Goal: Information Seeking & Learning: Compare options

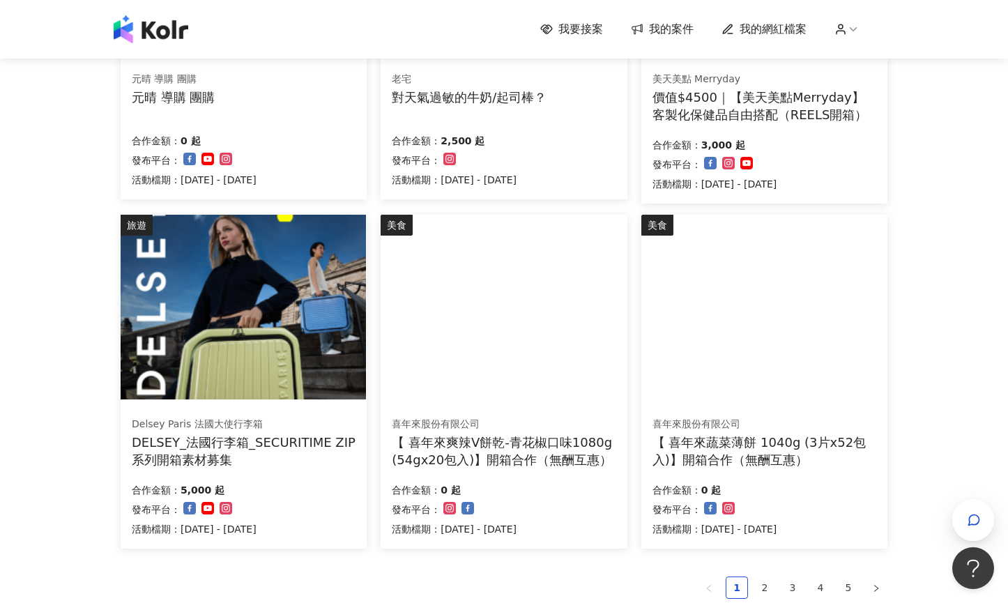
scroll to position [895, 0]
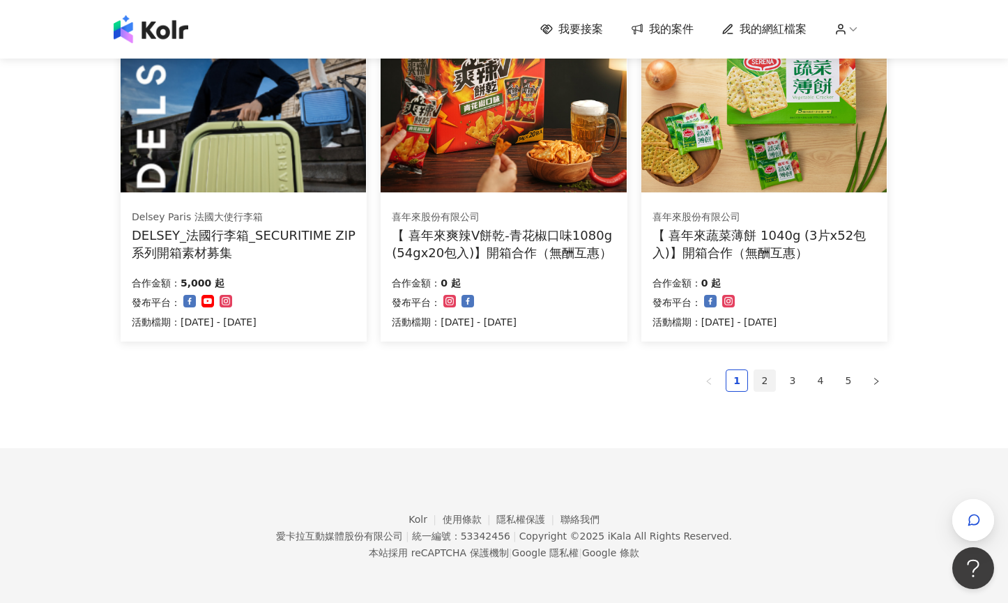
click at [769, 384] on link "2" at bounding box center [765, 380] width 21 height 21
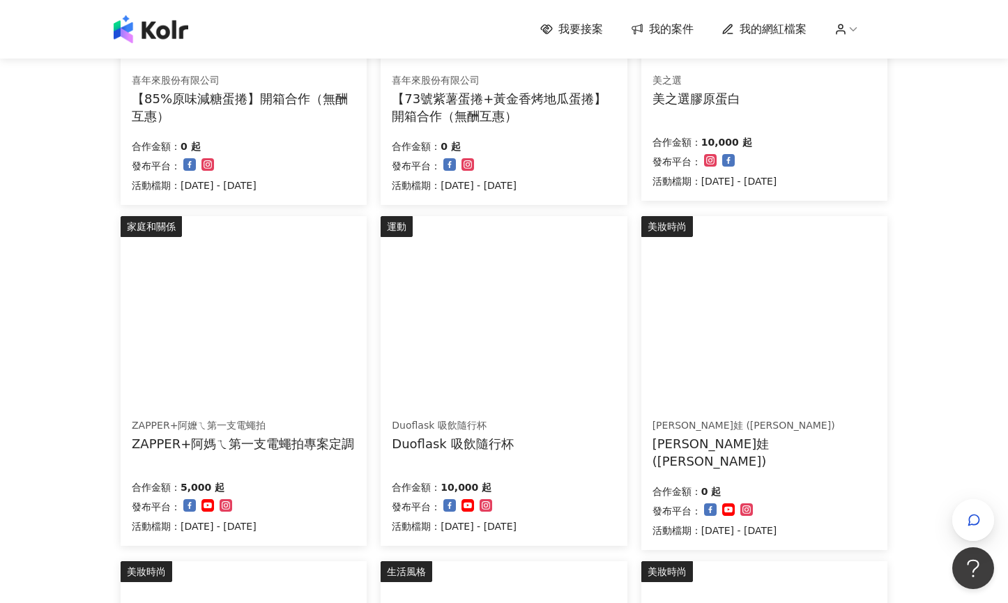
scroll to position [0, 0]
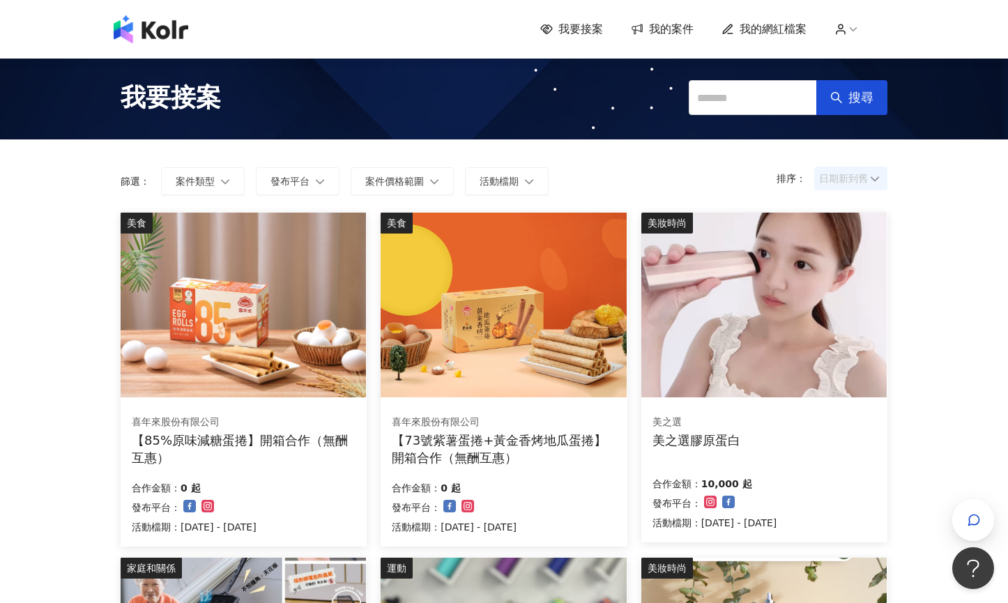
click at [844, 173] on span "日期新到舊" at bounding box center [850, 178] width 63 height 21
click at [870, 258] on div "日期新到舊" at bounding box center [851, 255] width 51 height 15
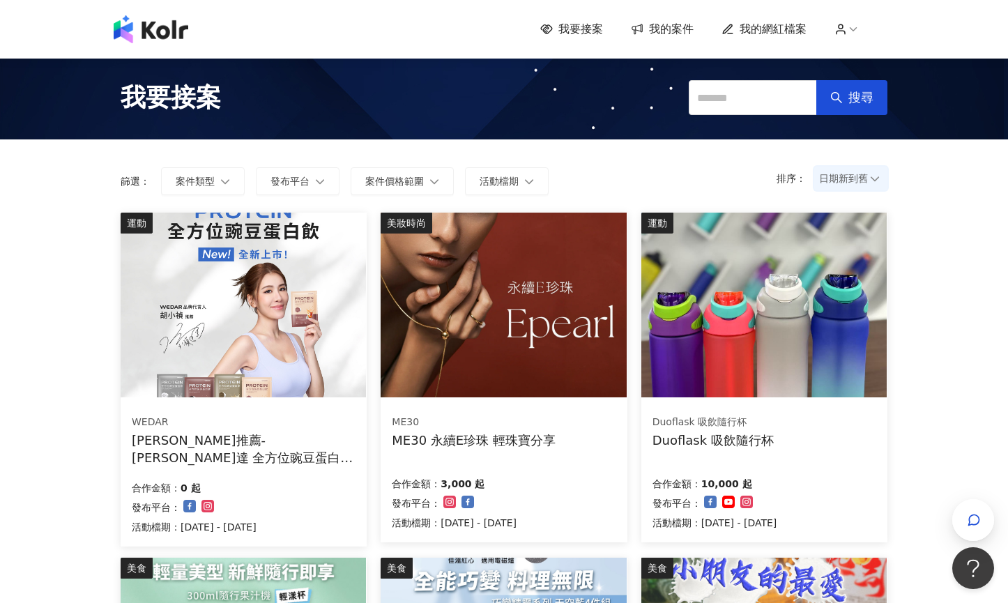
click at [207, 298] on img at bounding box center [243, 305] width 245 height 185
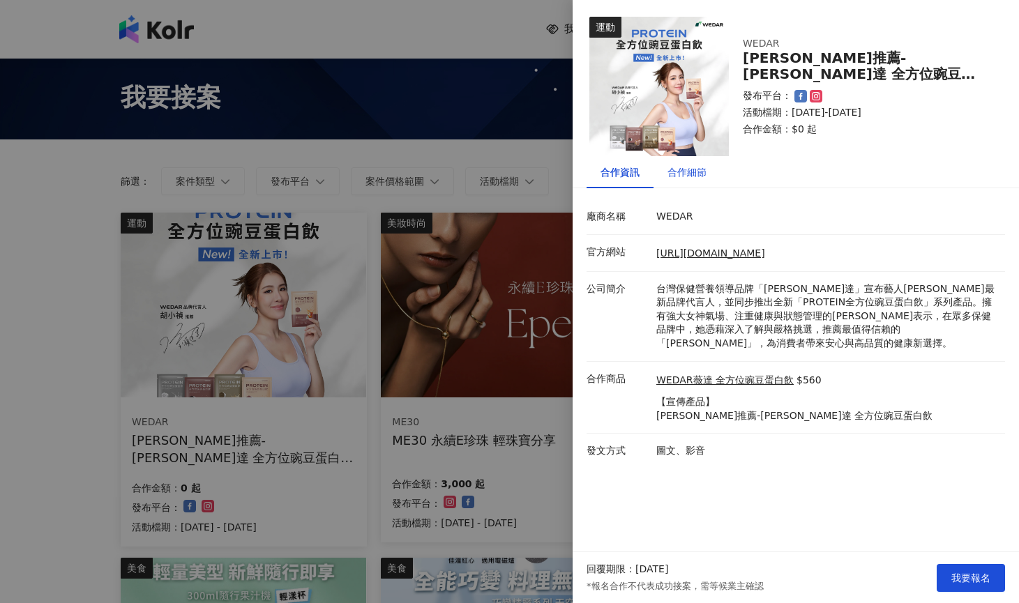
click at [696, 169] on div "合作細節" at bounding box center [686, 172] width 39 height 15
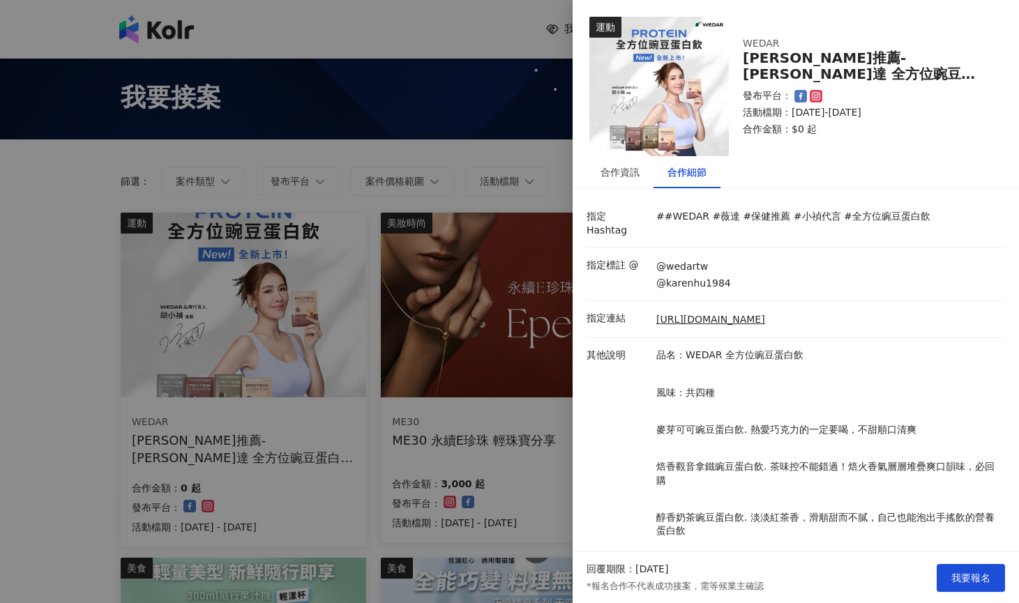
click at [539, 154] on div at bounding box center [509, 301] width 1019 height 603
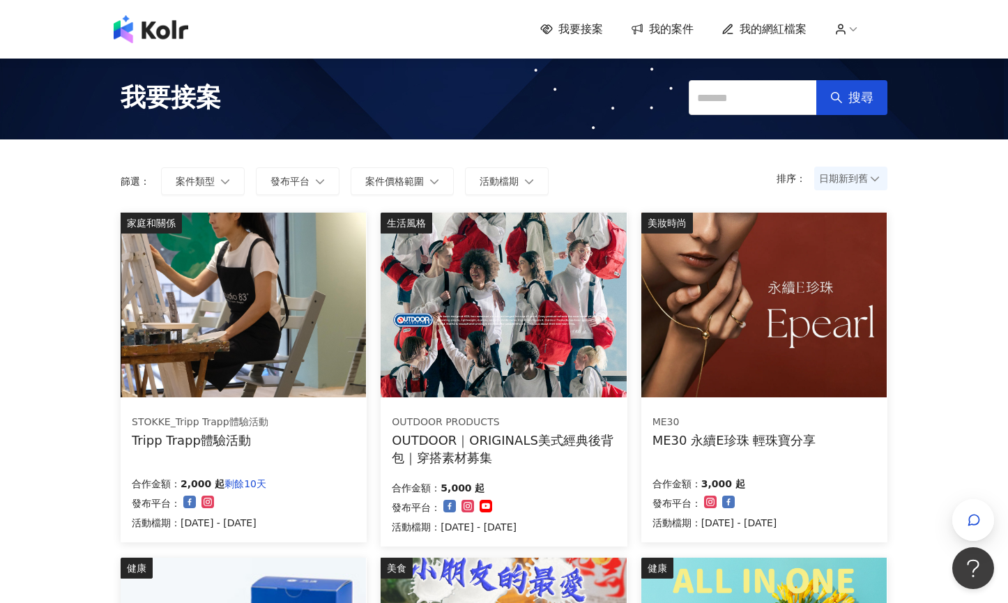
click at [858, 177] on span "日期新到舊" at bounding box center [850, 178] width 63 height 21
click at [861, 257] on div "日期新到舊" at bounding box center [851, 255] width 51 height 15
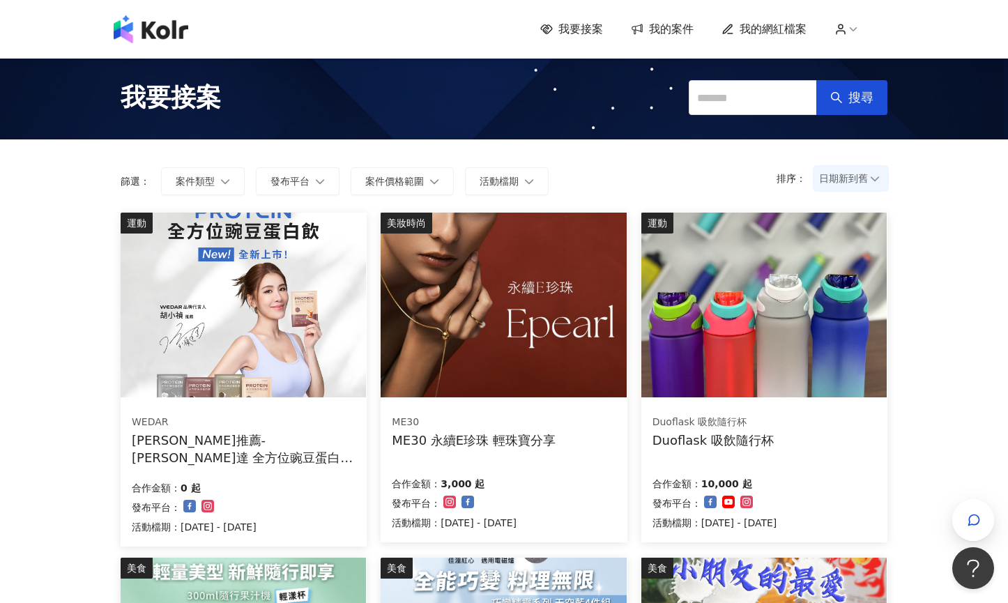
click at [858, 26] on icon at bounding box center [853, 29] width 13 height 13
click at [878, 105] on span "登出" at bounding box center [878, 110] width 20 height 11
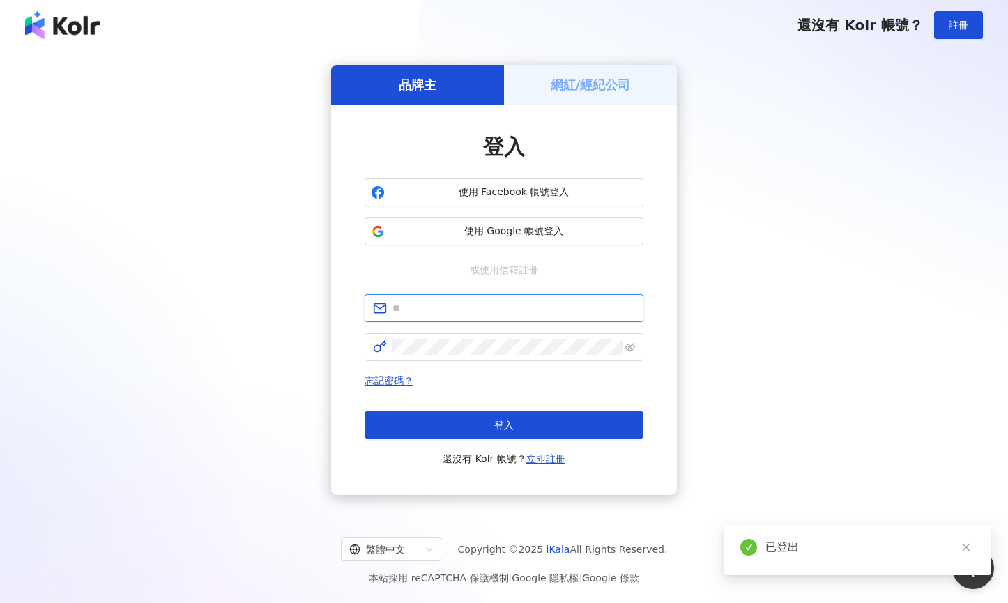
type input "**********"
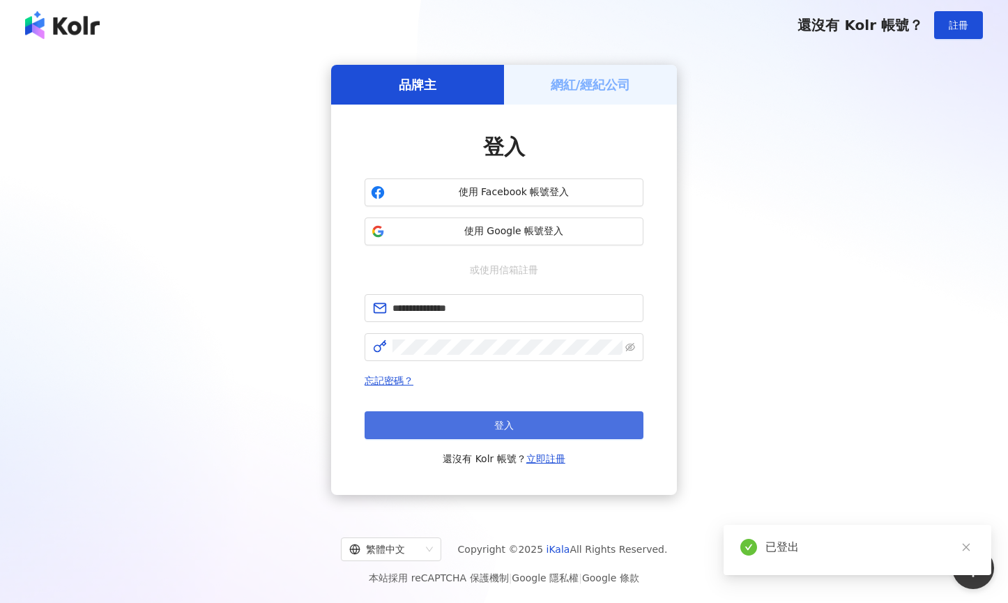
click at [492, 420] on button "登入" at bounding box center [504, 425] width 279 height 28
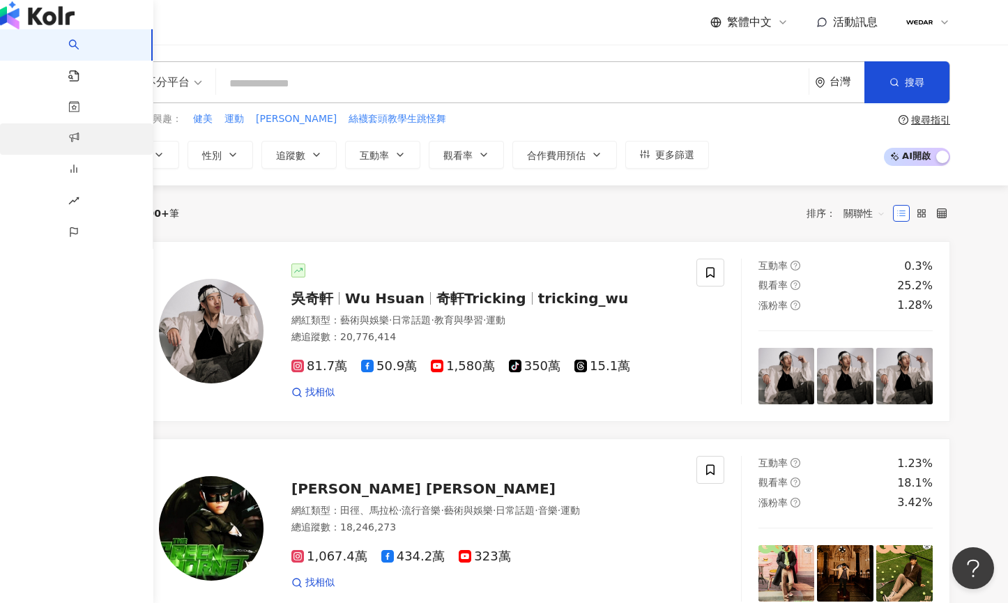
click at [68, 158] on link "商案媒合" at bounding box center [82, 150] width 28 height 54
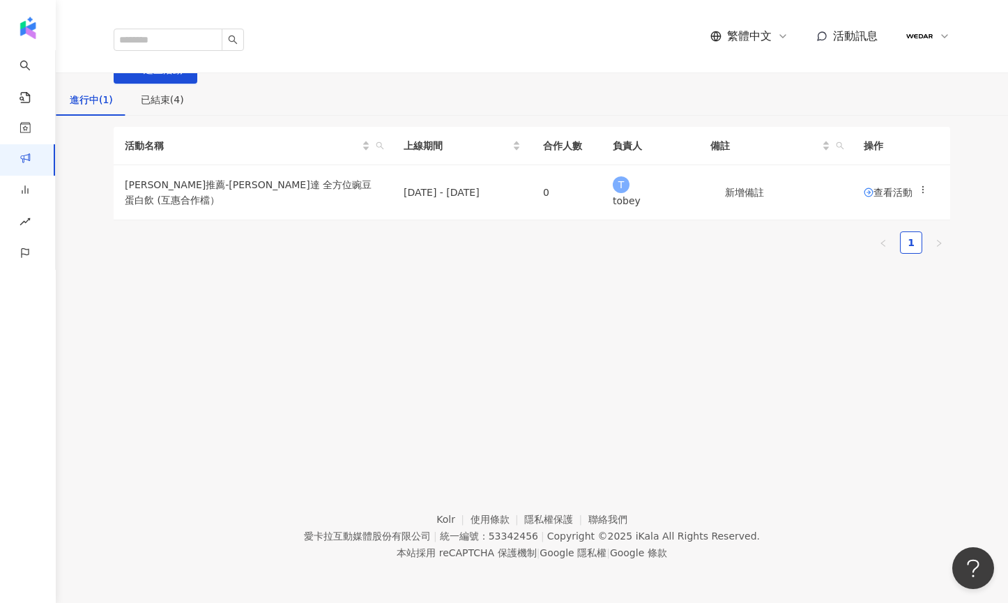
click at [485, 84] on div "商案媒合 建立活動" at bounding box center [532, 64] width 953 height 39
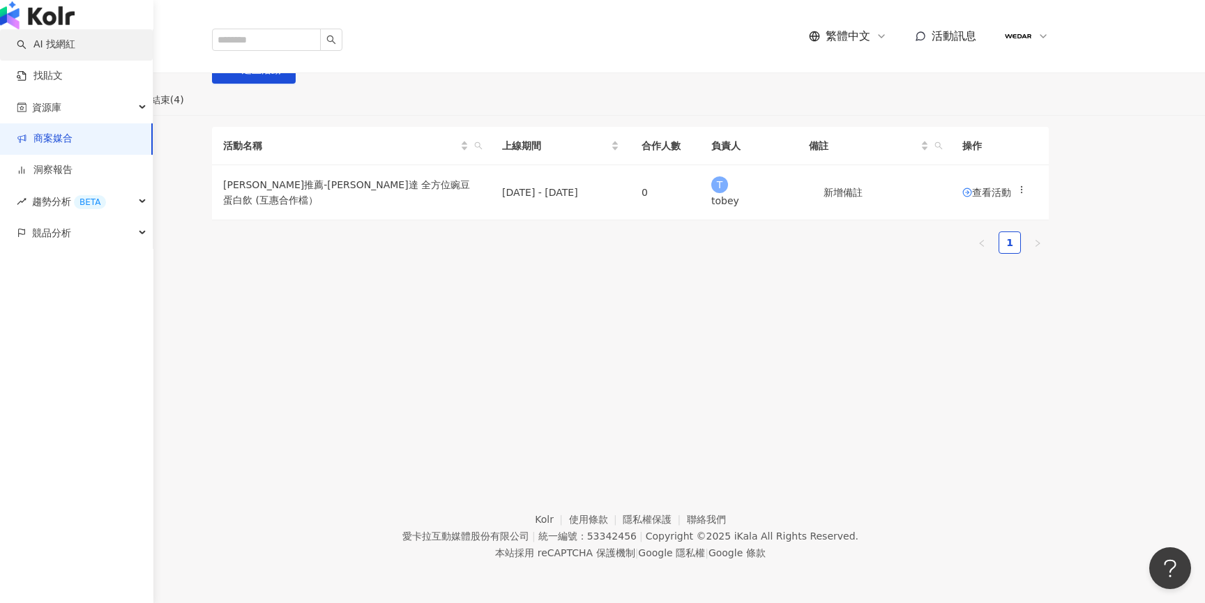
click at [75, 52] on link "AI 找網紅" at bounding box center [46, 45] width 59 height 14
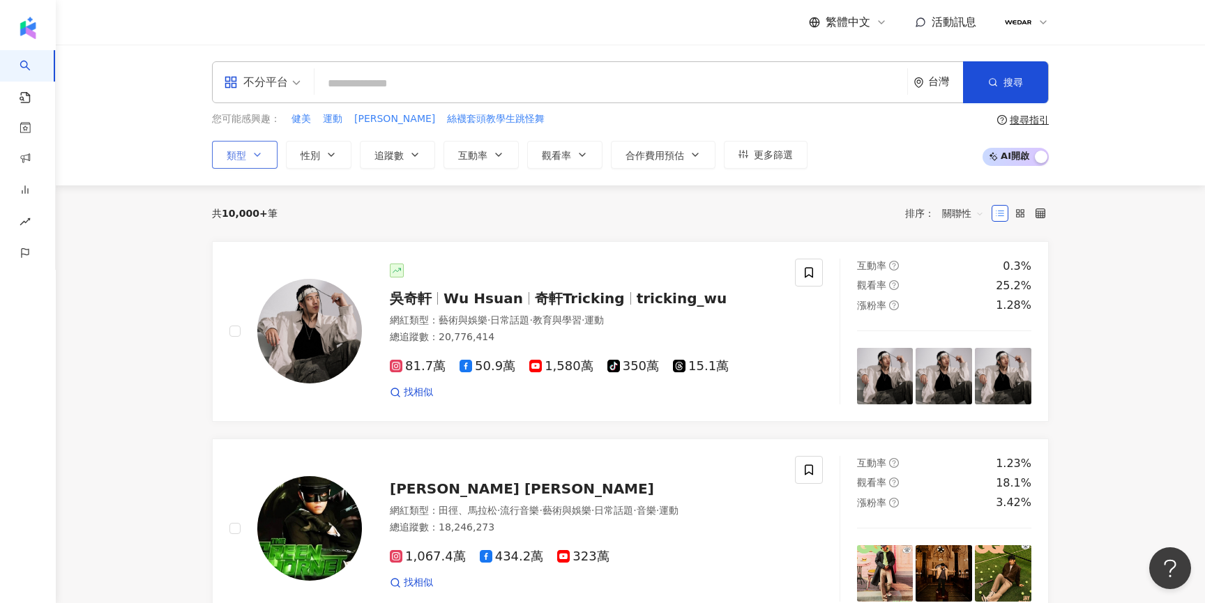
click at [248, 152] on button "類型" at bounding box center [245, 155] width 66 height 28
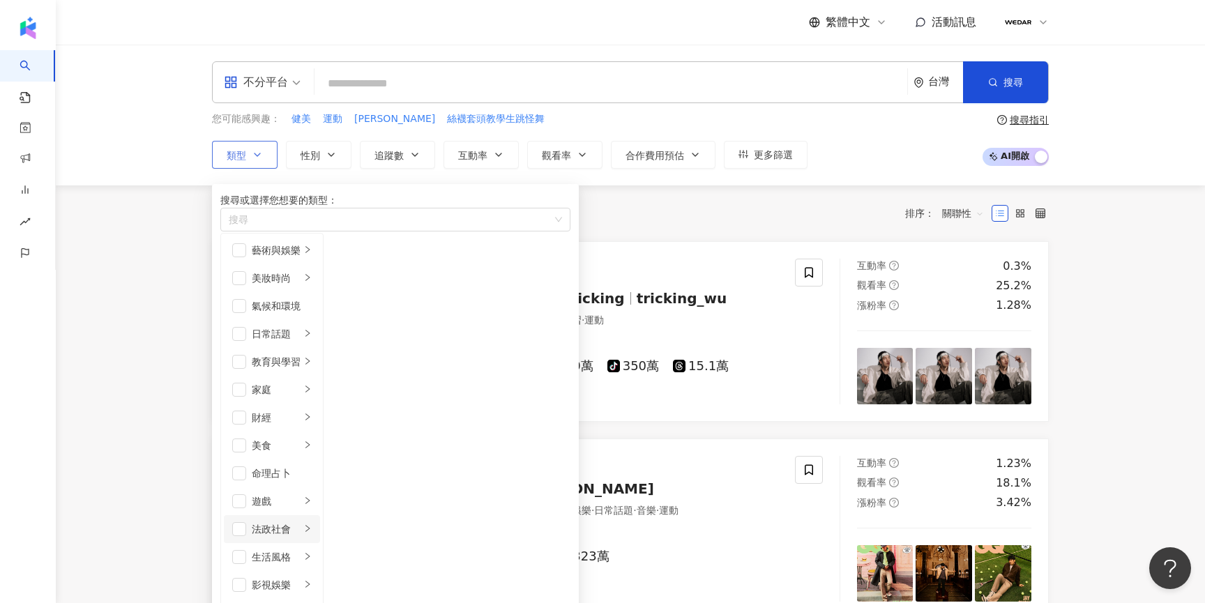
scroll to position [452, 0]
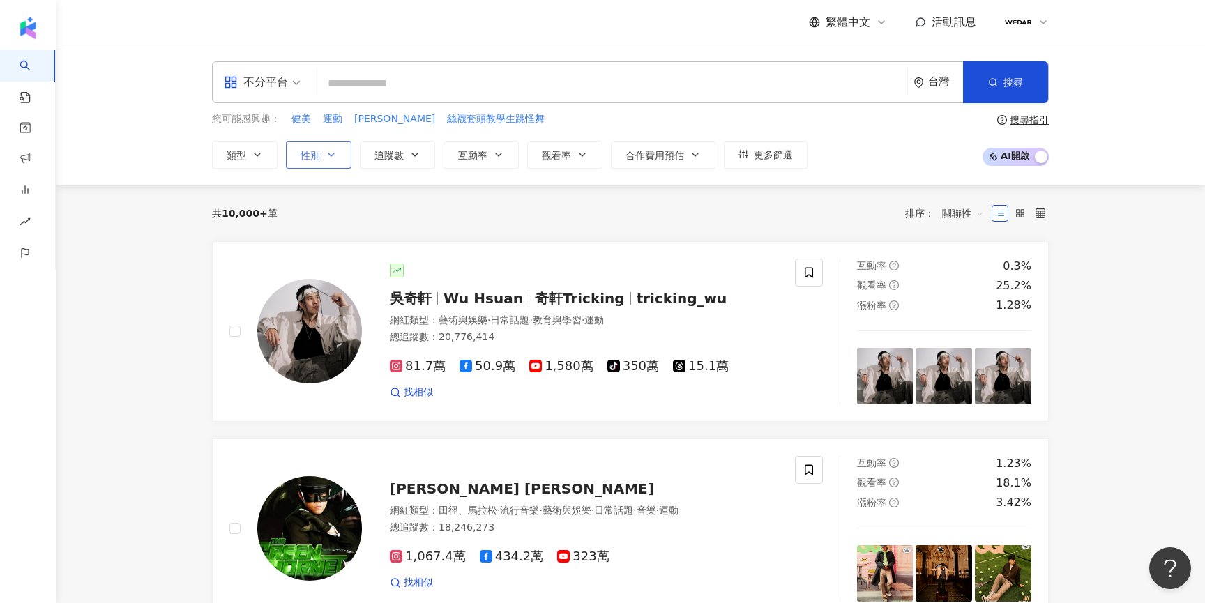
click at [338, 153] on button "性別" at bounding box center [319, 155] width 66 height 28
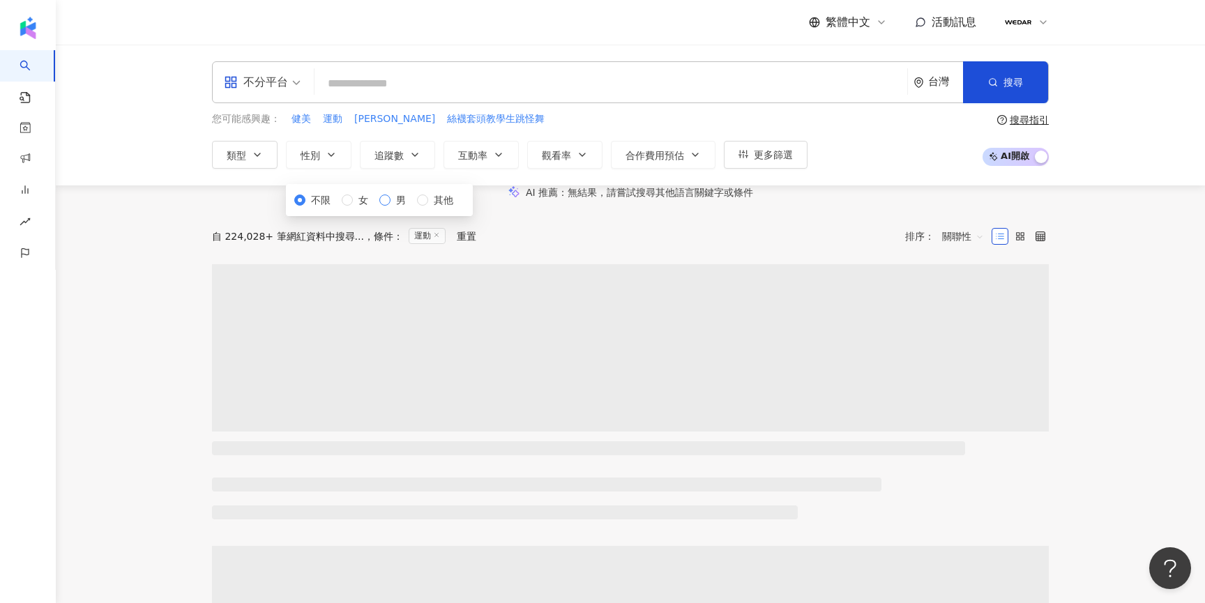
click at [391, 208] on span "男" at bounding box center [401, 199] width 21 height 15
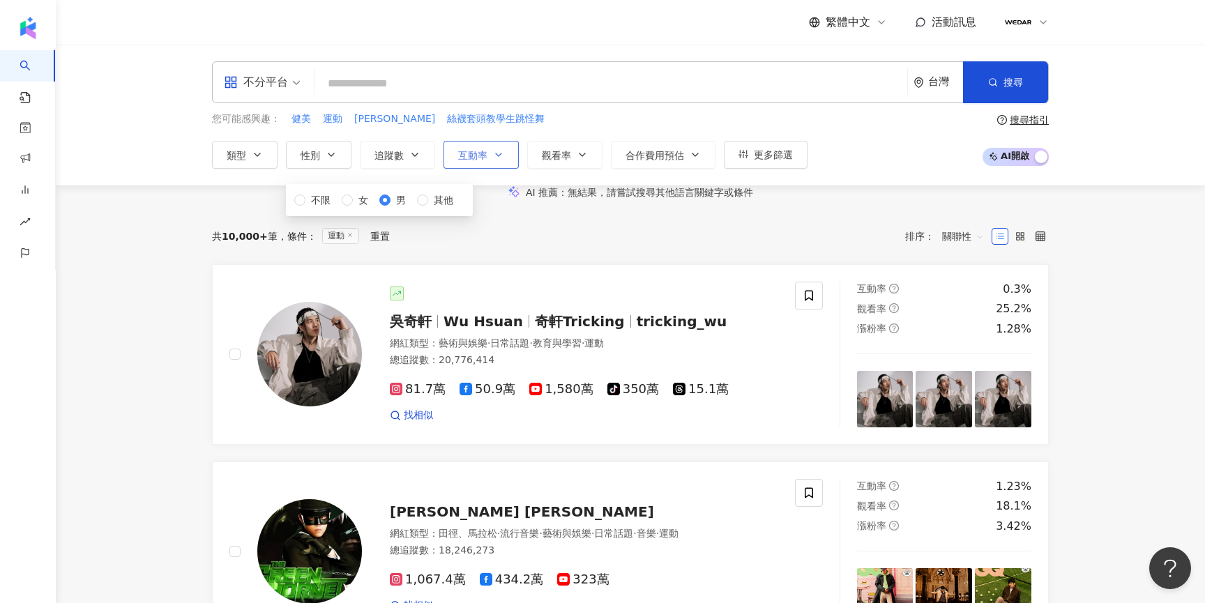
click at [481, 156] on span "互動率" at bounding box center [472, 155] width 29 height 11
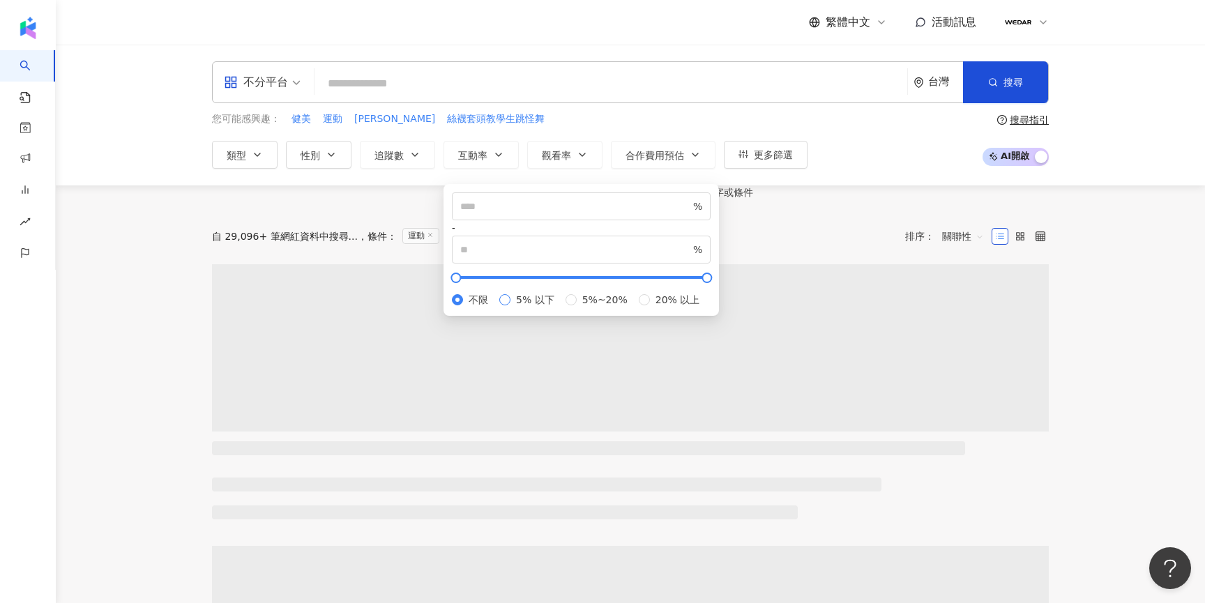
click at [510, 294] on span "5% 以下" at bounding box center [535, 299] width 50 height 15
type input "*"
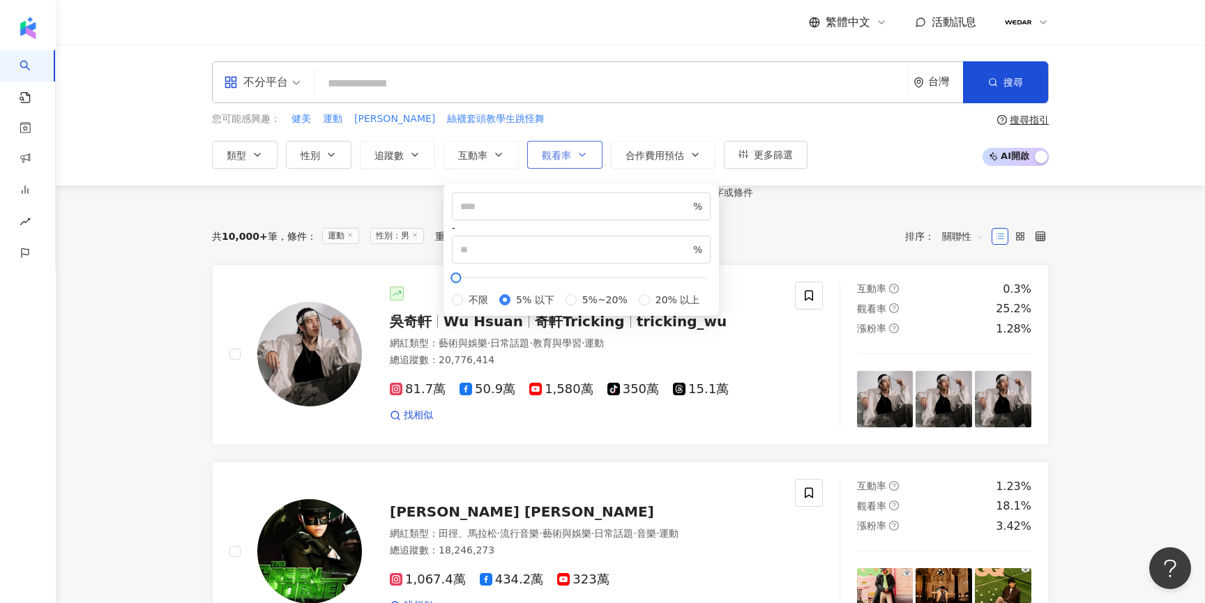
click at [581, 156] on icon "button" at bounding box center [582, 154] width 11 height 11
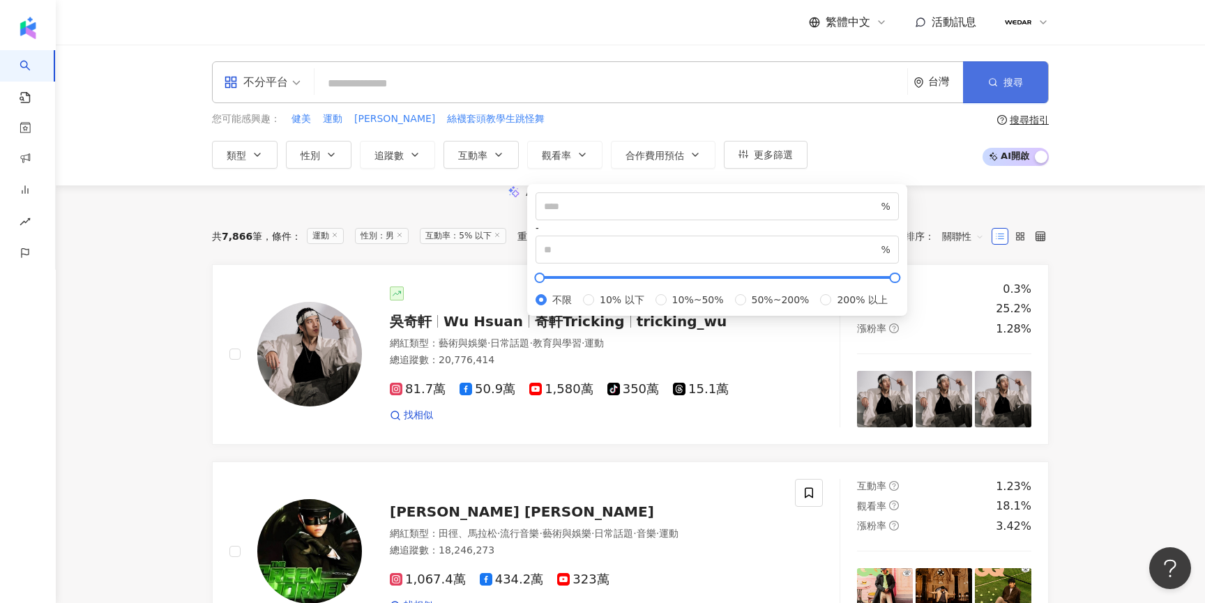
click at [985, 88] on button "搜尋" at bounding box center [1005, 82] width 85 height 42
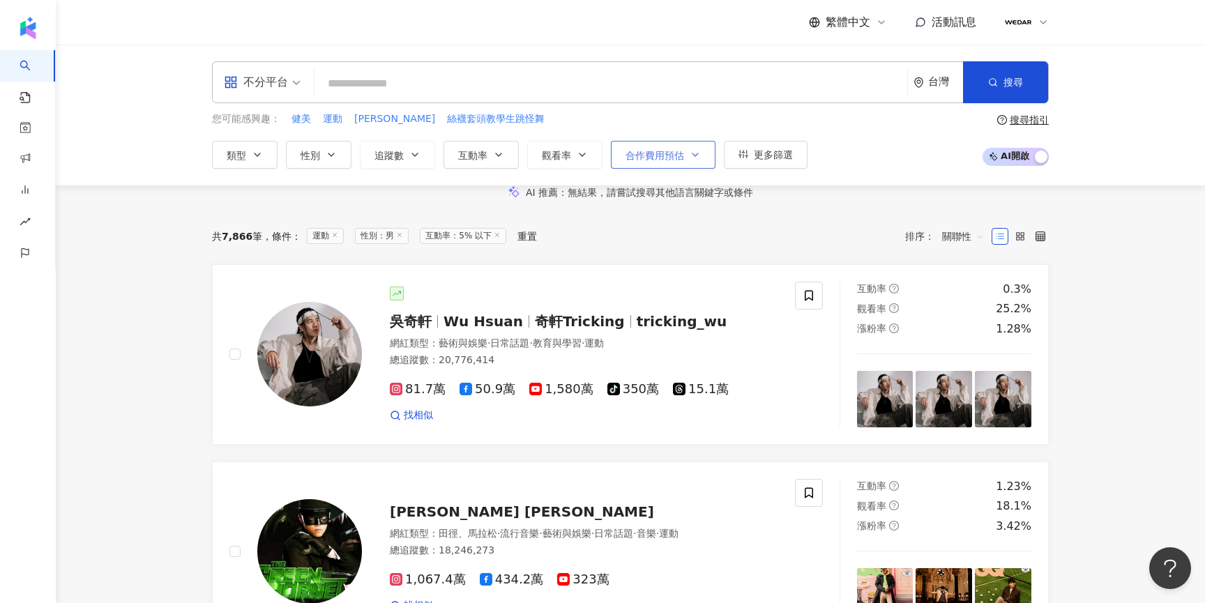
click at [665, 166] on button "合作費用預估" at bounding box center [663, 155] width 105 height 28
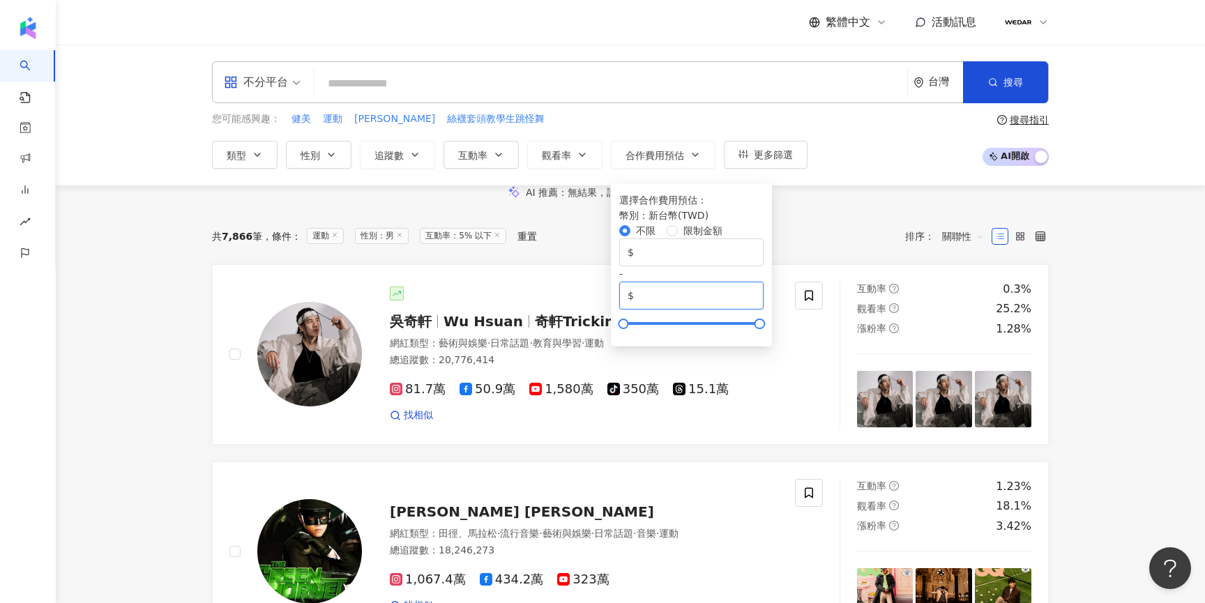
click at [755, 288] on input "*******" at bounding box center [696, 295] width 119 height 15
click at [764, 282] on span "$ *******" at bounding box center [691, 296] width 144 height 28
click at [755, 288] on input "******" at bounding box center [696, 295] width 119 height 15
drag, startPoint x: 870, startPoint y: 258, endPoint x: 707, endPoint y: 254, distance: 162.5
click at [707, 254] on div "$ * - $ ******" at bounding box center [691, 273] width 144 height 71
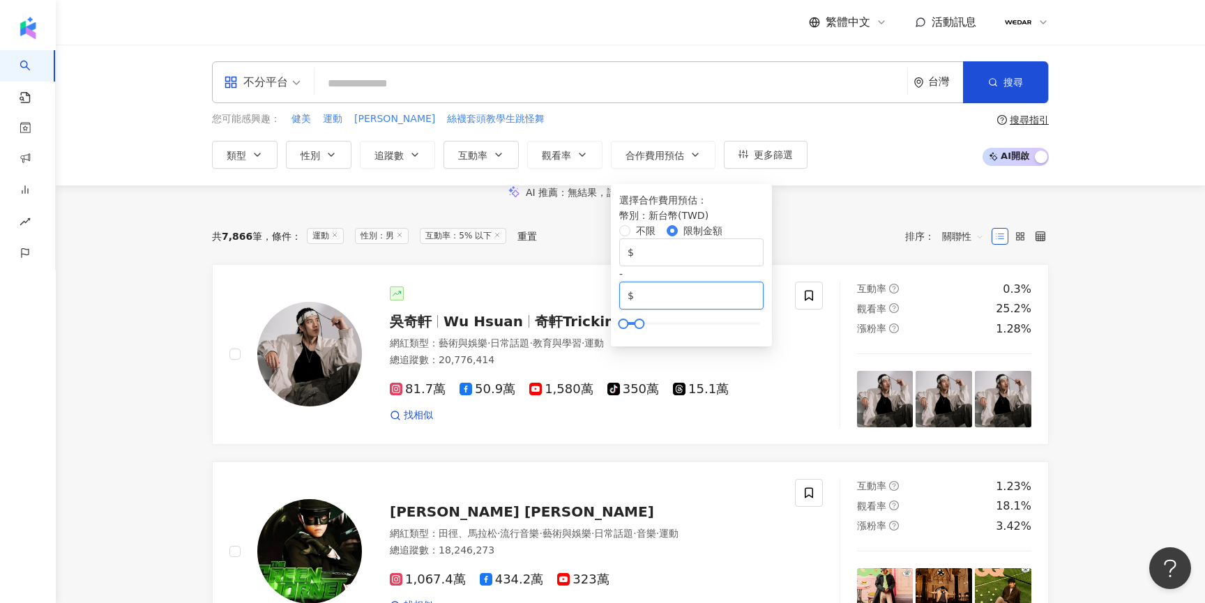
type input "******"
click at [925, 161] on div "您可能感興趣： 健美 運動 林家佑 絲襪套頭教學生跳怪舞 類型 性別 追蹤數 互動率 觀看率 合作費用預估 更多篩選 不限 女 男 其他 % - * % 不限…" at bounding box center [630, 140] width 837 height 57
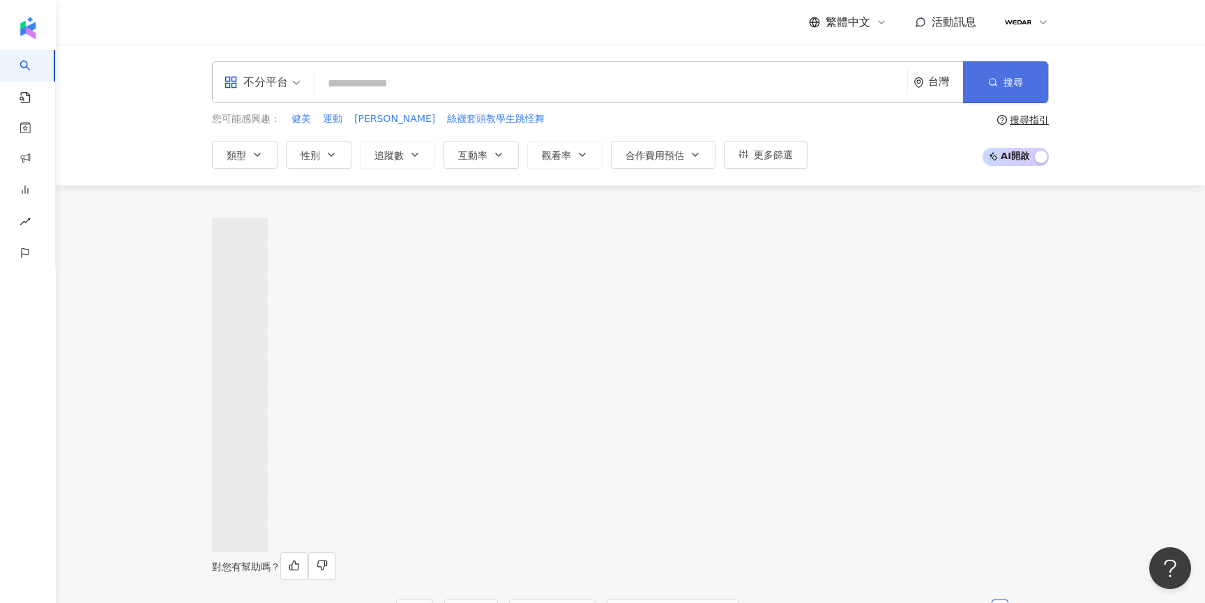
click at [1008, 91] on button "搜尋" at bounding box center [1005, 82] width 85 height 42
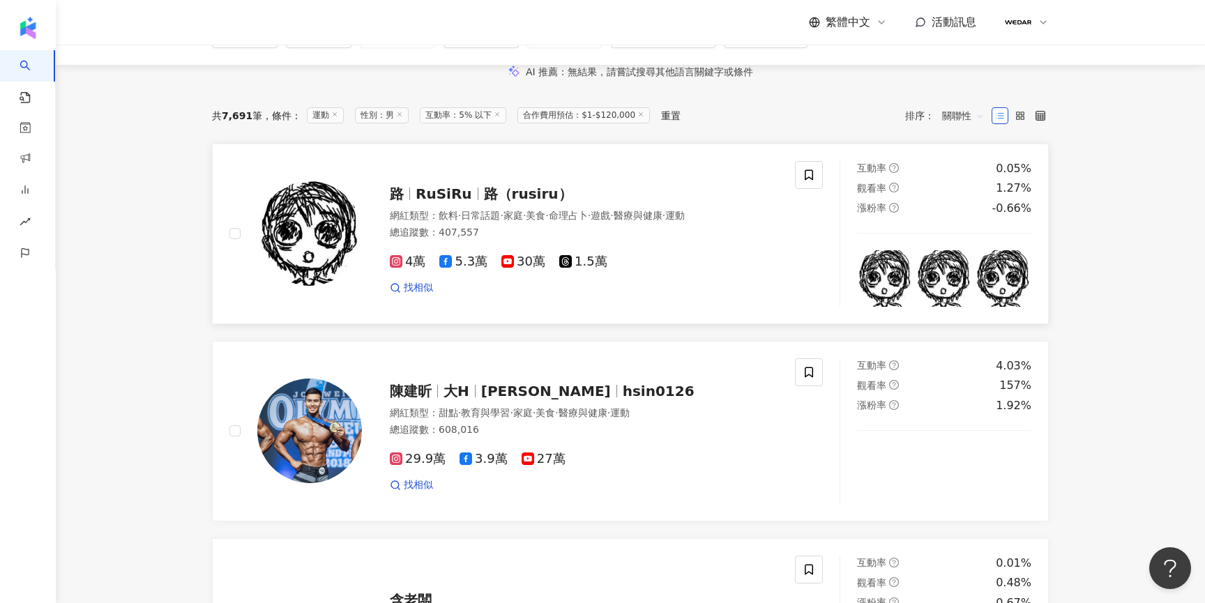
scroll to position [128, 0]
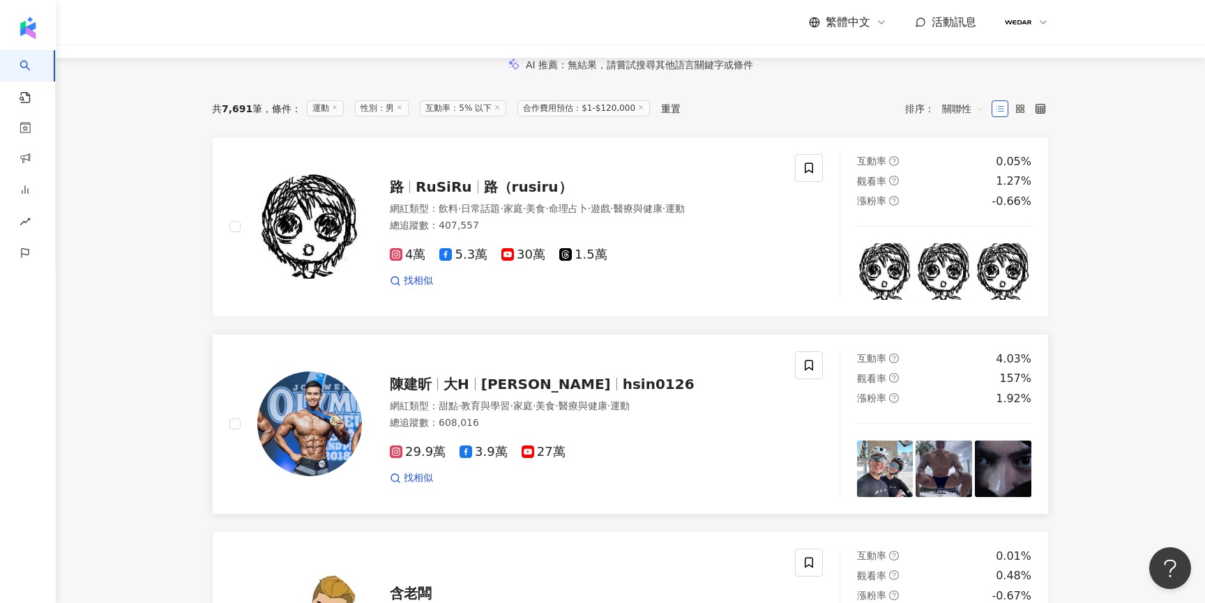
click at [593, 393] on span "Chen Chien Hsin" at bounding box center [552, 384] width 142 height 17
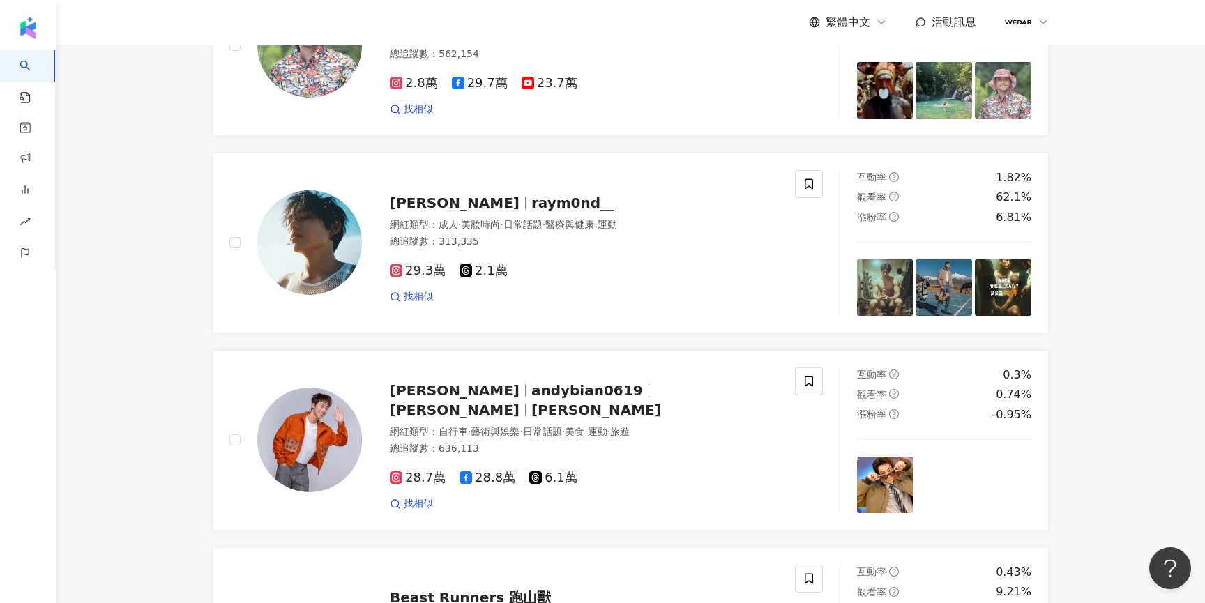
scroll to position [886, 0]
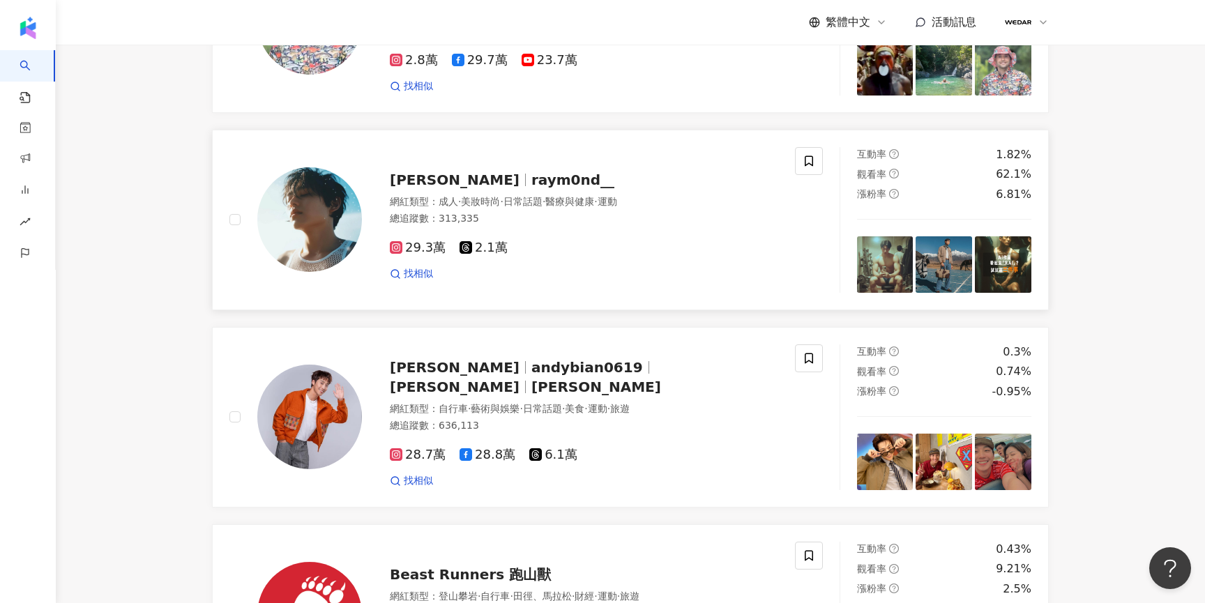
click at [531, 188] on span "raym0nd__" at bounding box center [572, 180] width 83 height 17
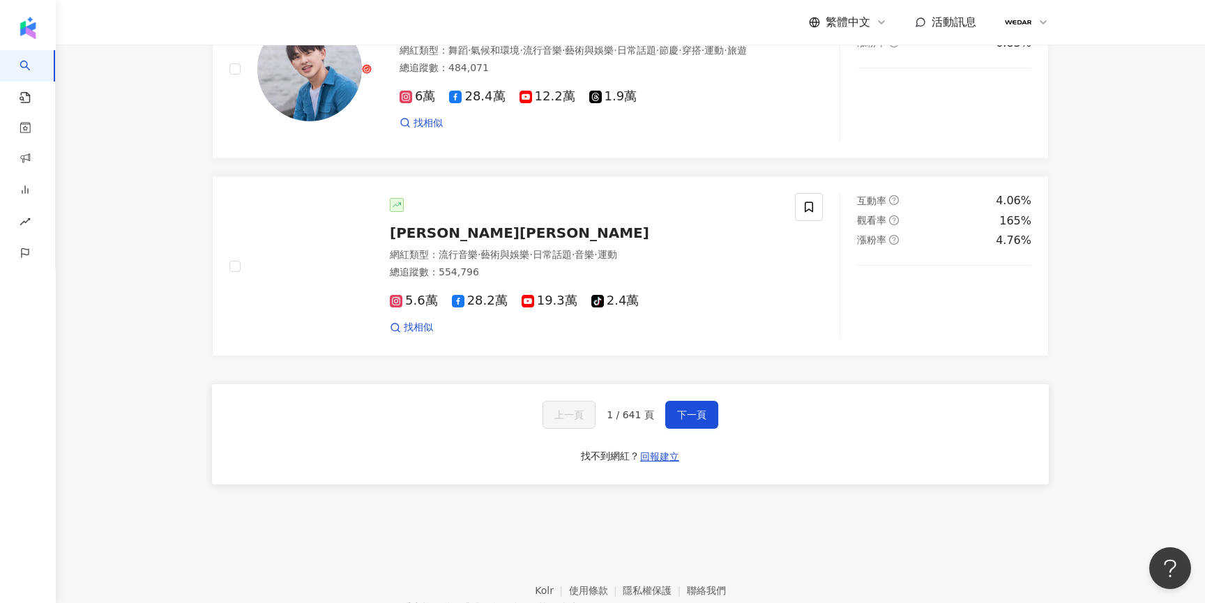
scroll to position [2242, 0]
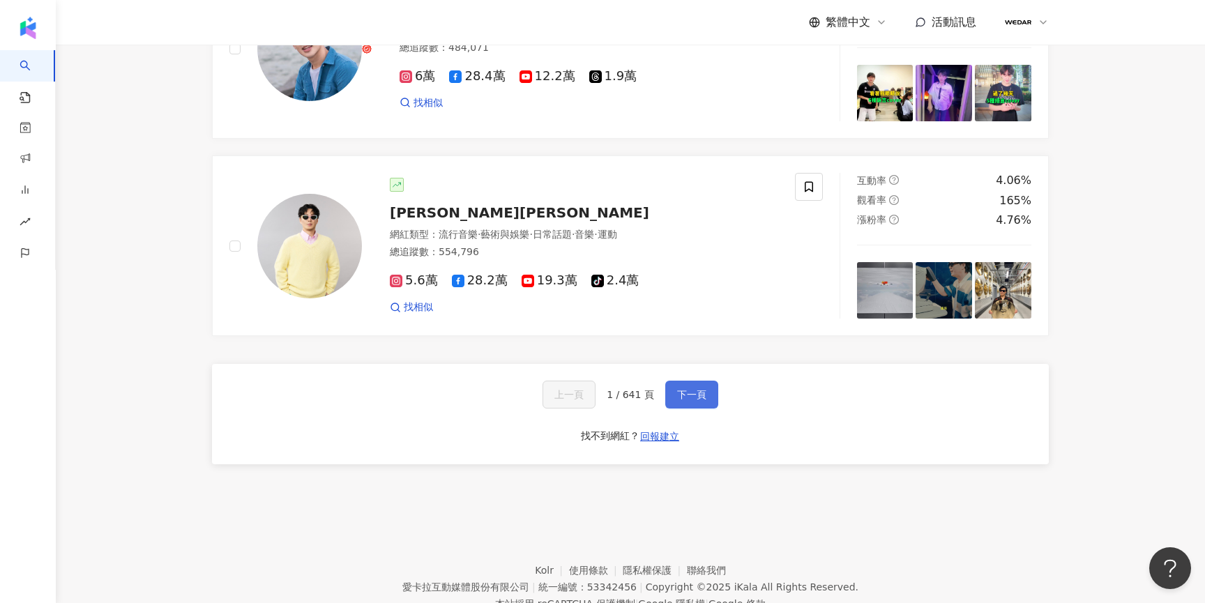
click at [701, 400] on span "下一頁" at bounding box center [691, 394] width 29 height 11
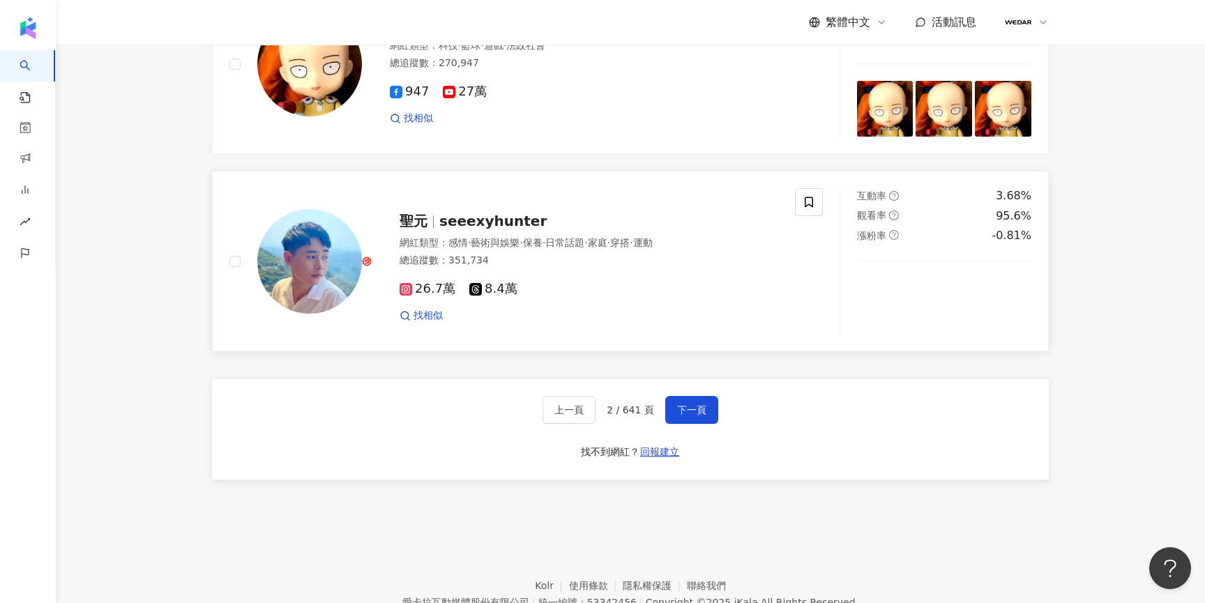
scroll to position [1752, 0]
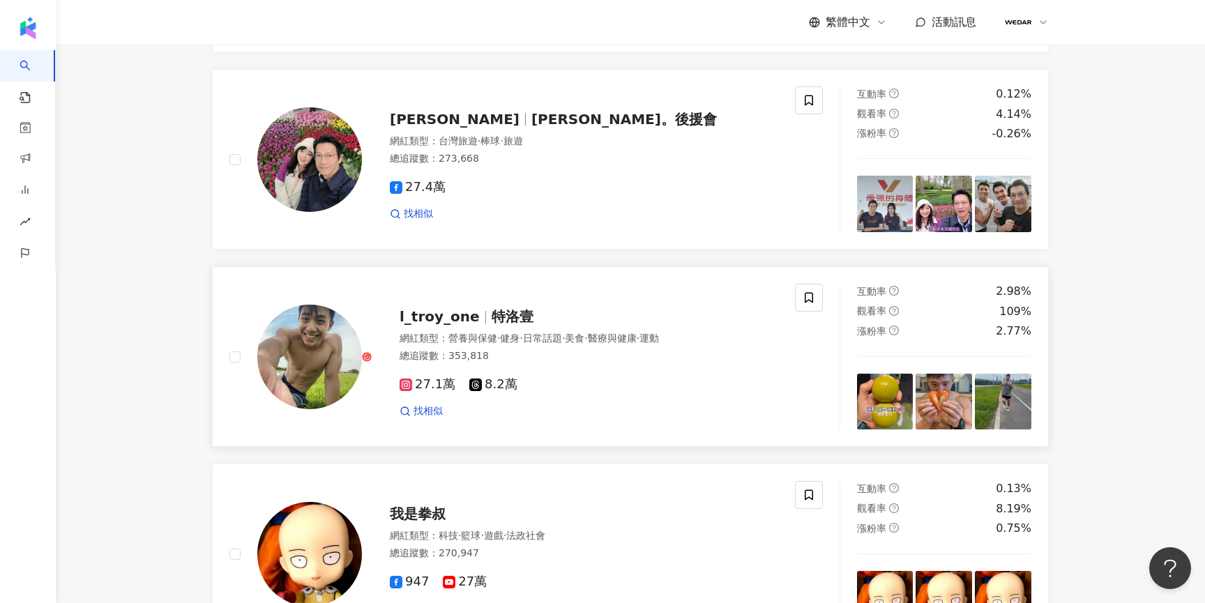
click at [351, 409] on img at bounding box center [309, 357] width 105 height 105
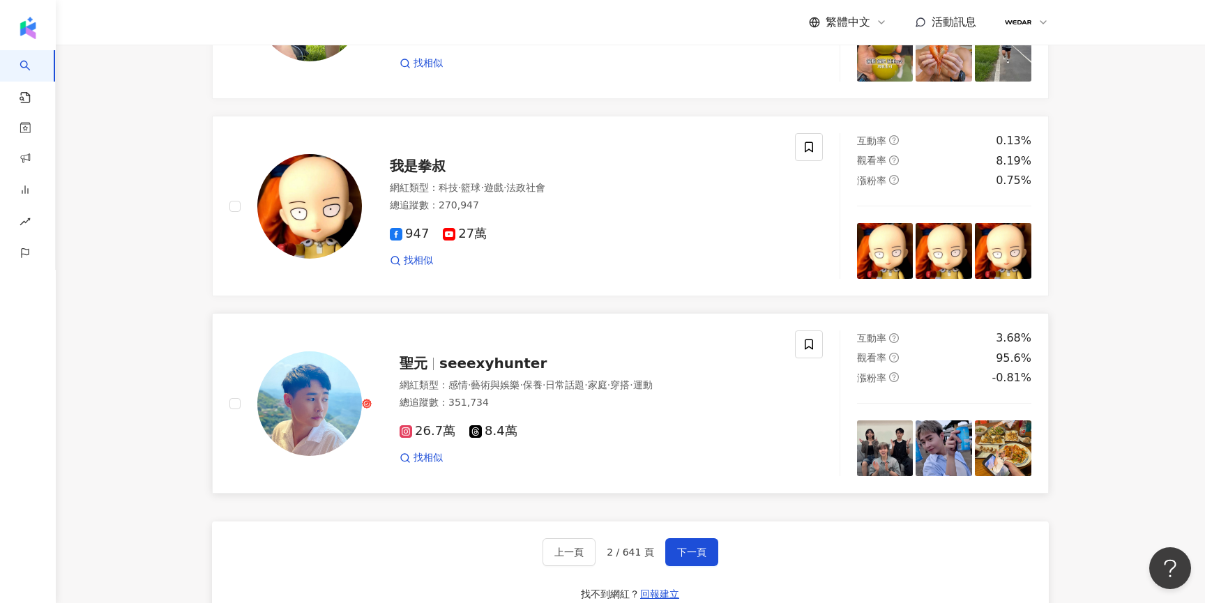
scroll to position [2301, 0]
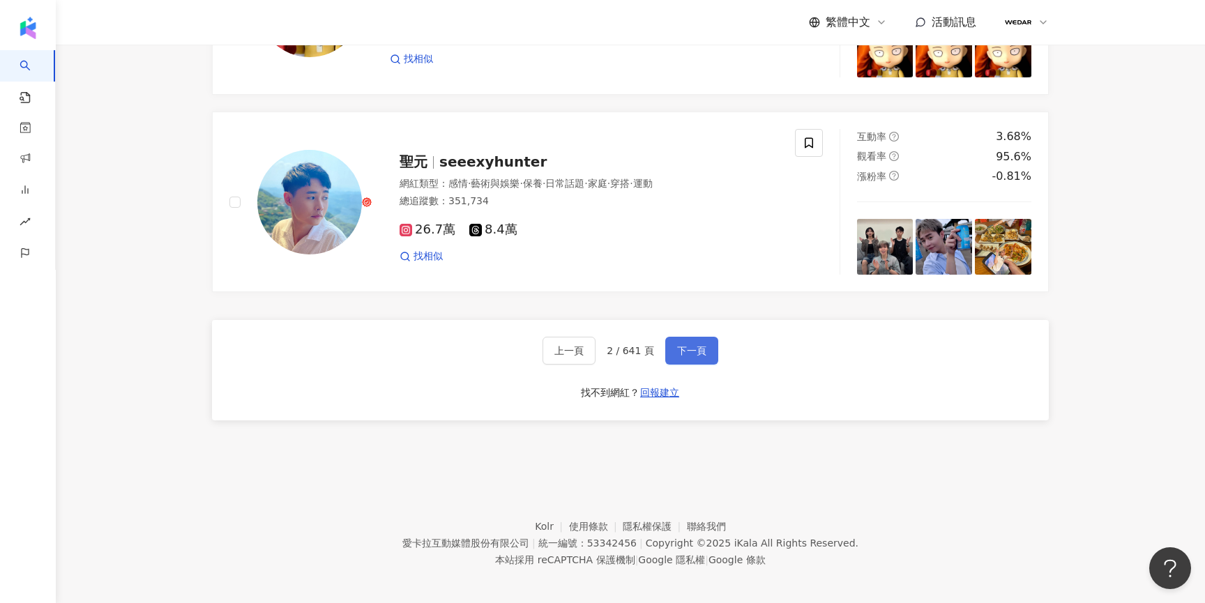
click at [667, 365] on button "下一頁" at bounding box center [691, 351] width 53 height 28
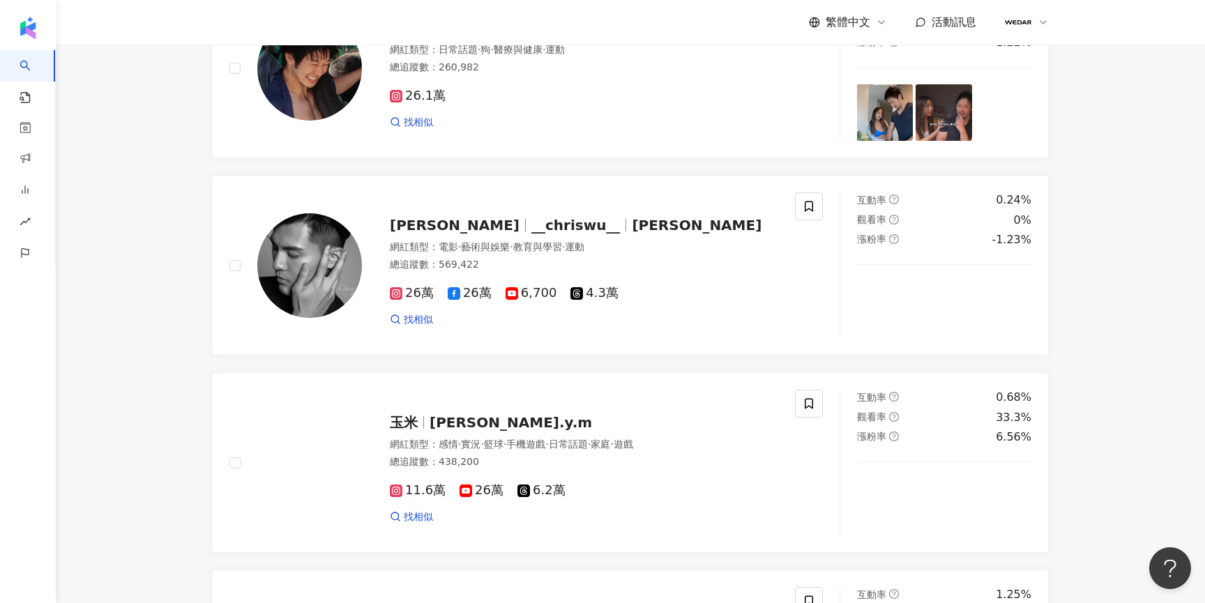
scroll to position [1775, 0]
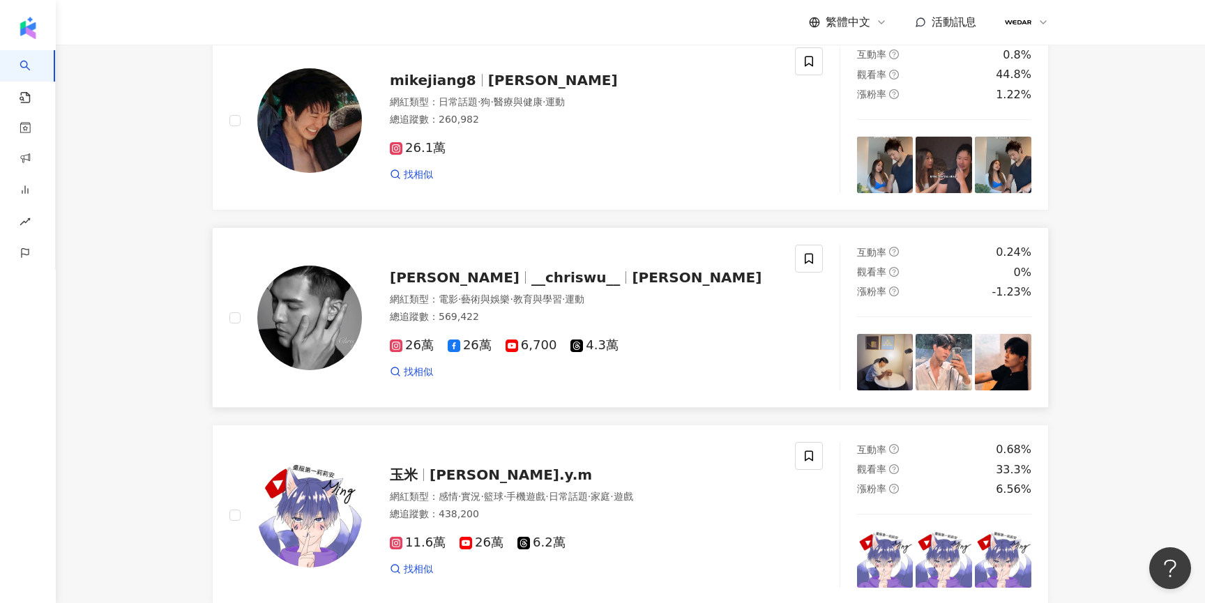
click at [938, 391] on img at bounding box center [944, 362] width 56 height 56
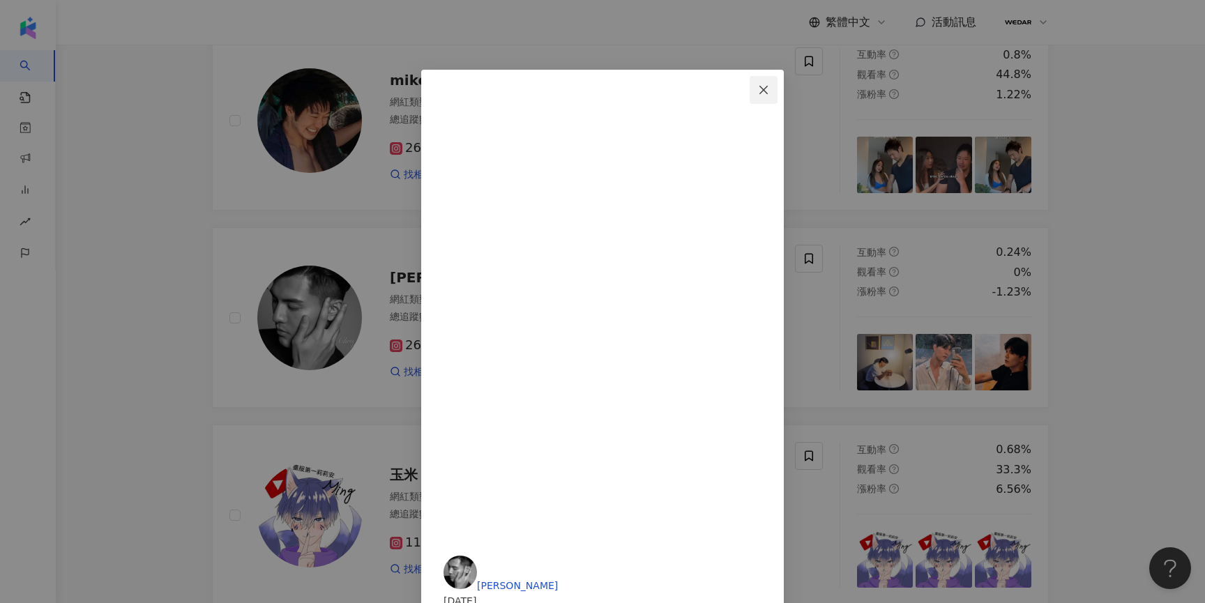
click at [778, 84] on span "Close" at bounding box center [764, 89] width 28 height 11
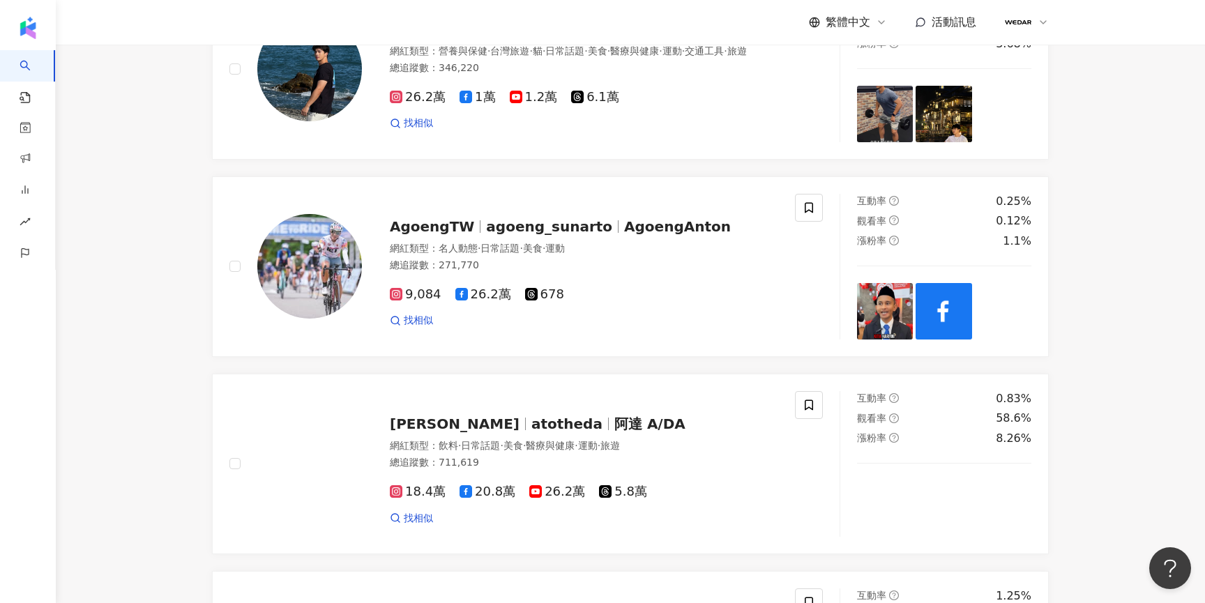
scroll to position [842, 0]
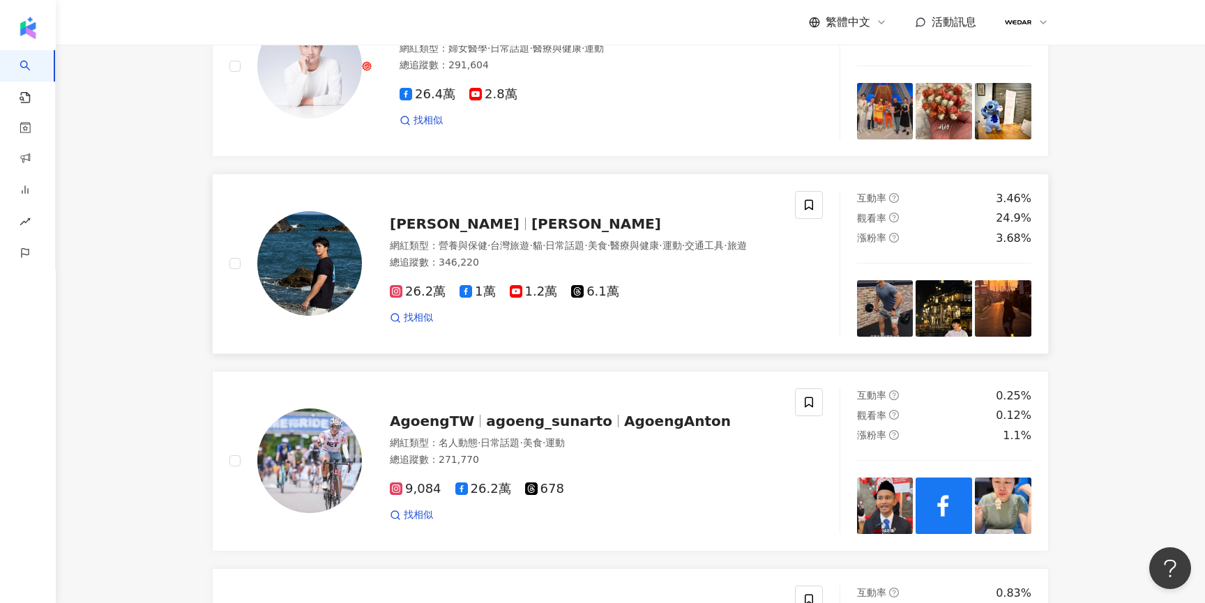
click at [531, 232] on span "Orlando Ji" at bounding box center [596, 223] width 130 height 17
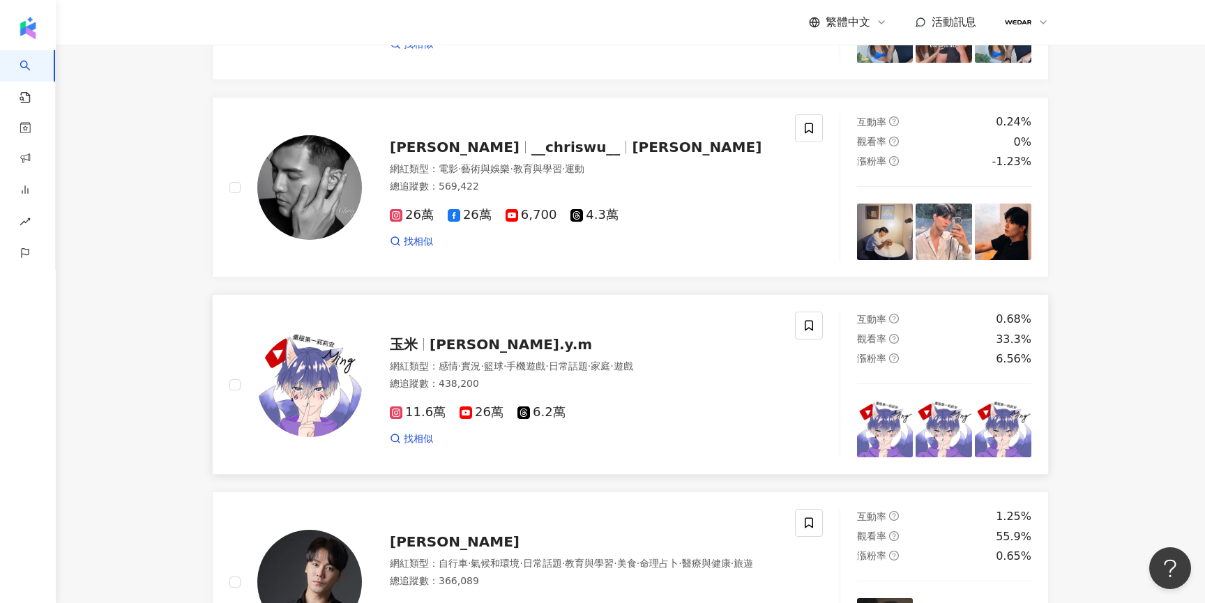
scroll to position [2371, 0]
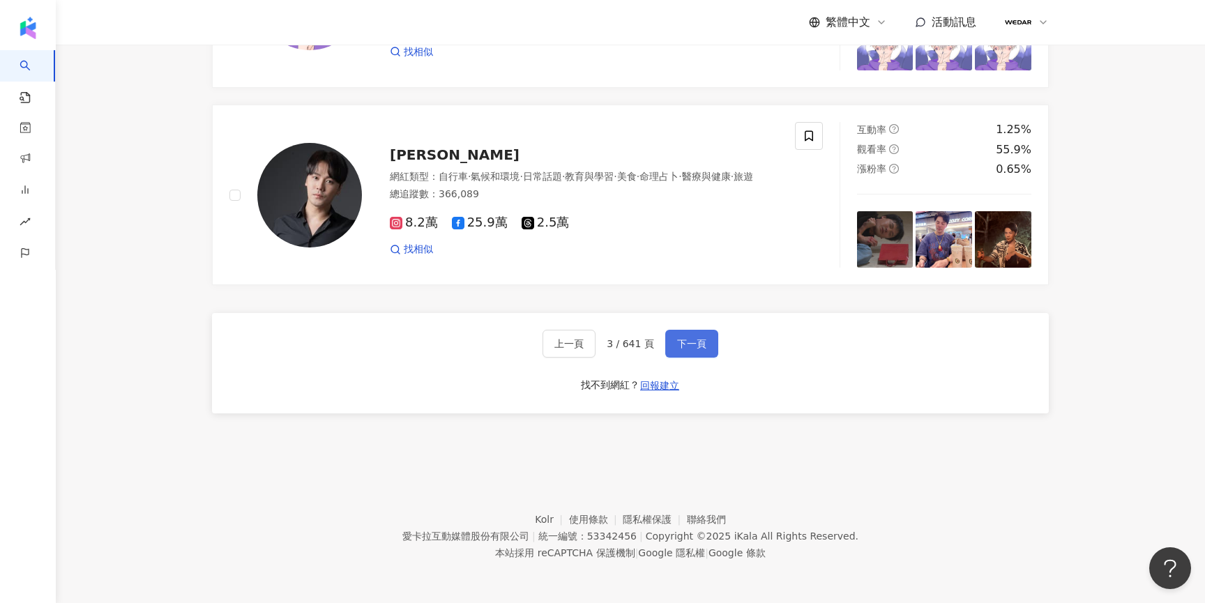
click at [697, 349] on span "下一頁" at bounding box center [691, 343] width 29 height 11
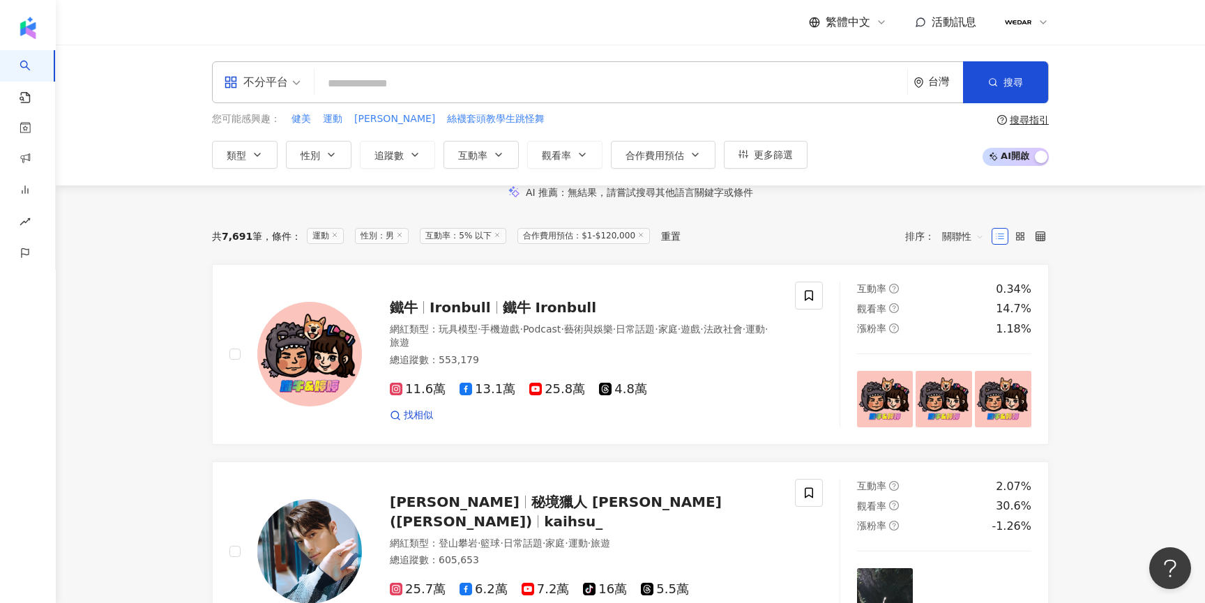
scroll to position [268, 0]
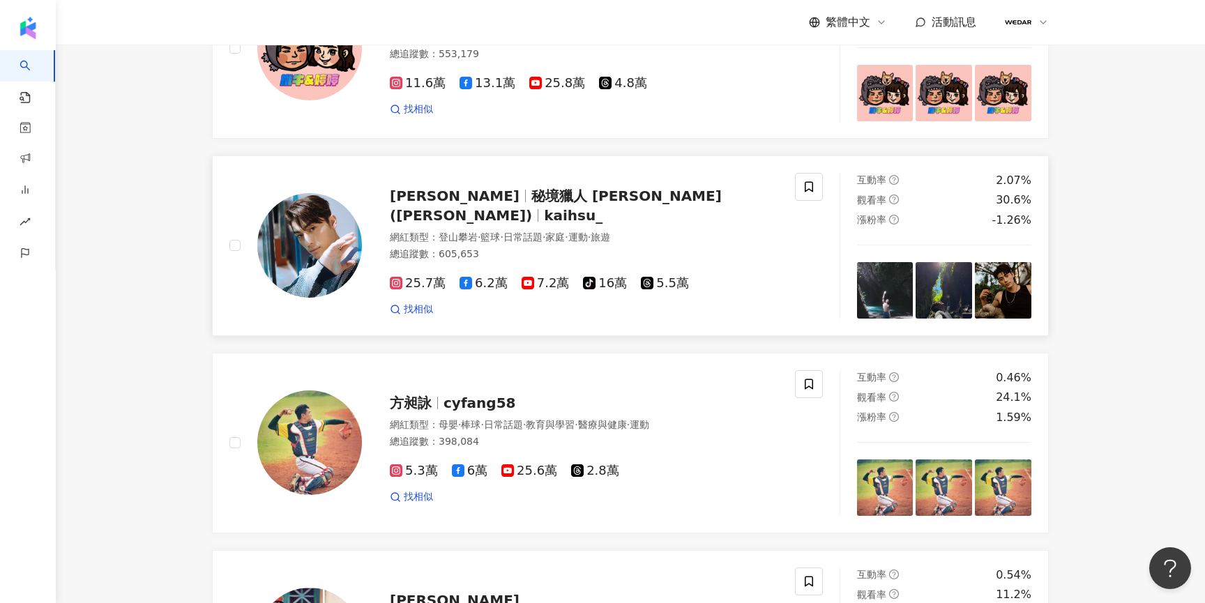
click at [513, 224] on span "秘境獵人 徐愷 (Kai)" at bounding box center [556, 206] width 332 height 36
